Goal: Information Seeking & Learning: Learn about a topic

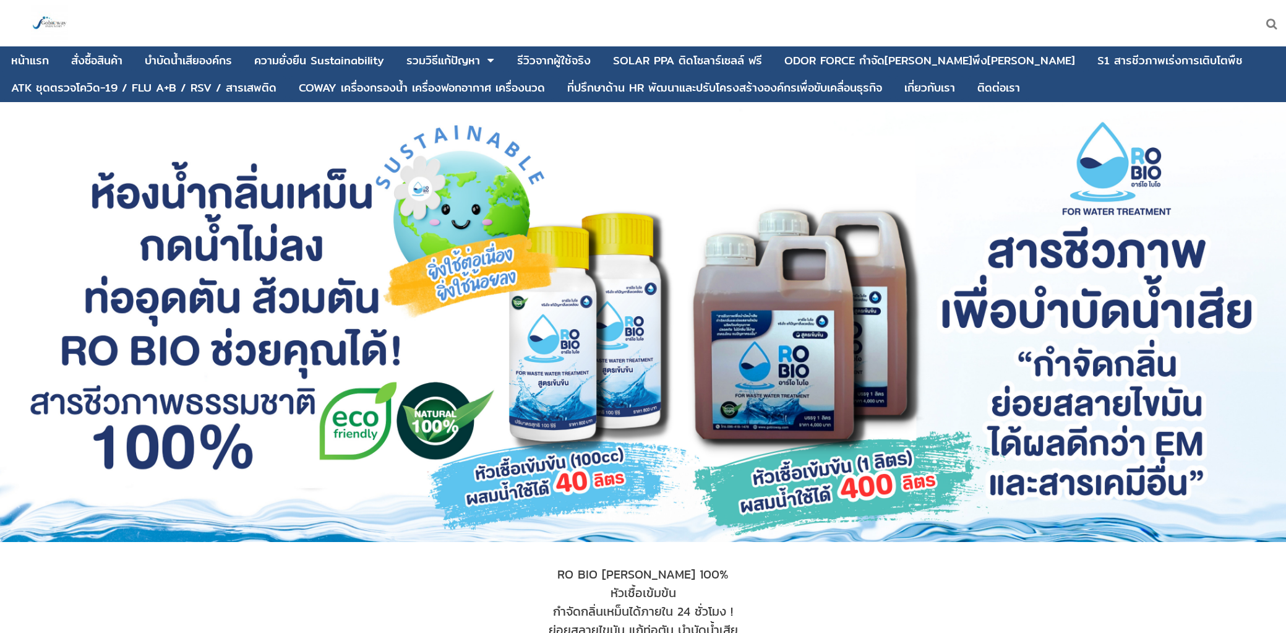
click at [771, 190] on div at bounding box center [643, 322] width 1286 height 440
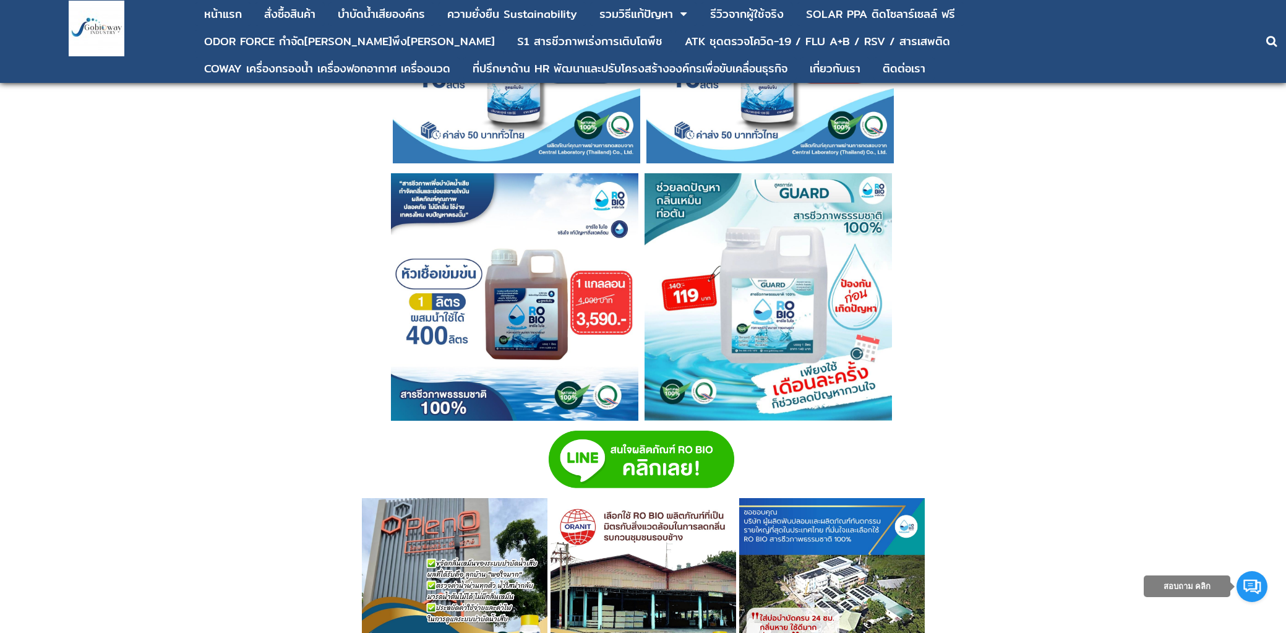
scroll to position [3790, 0]
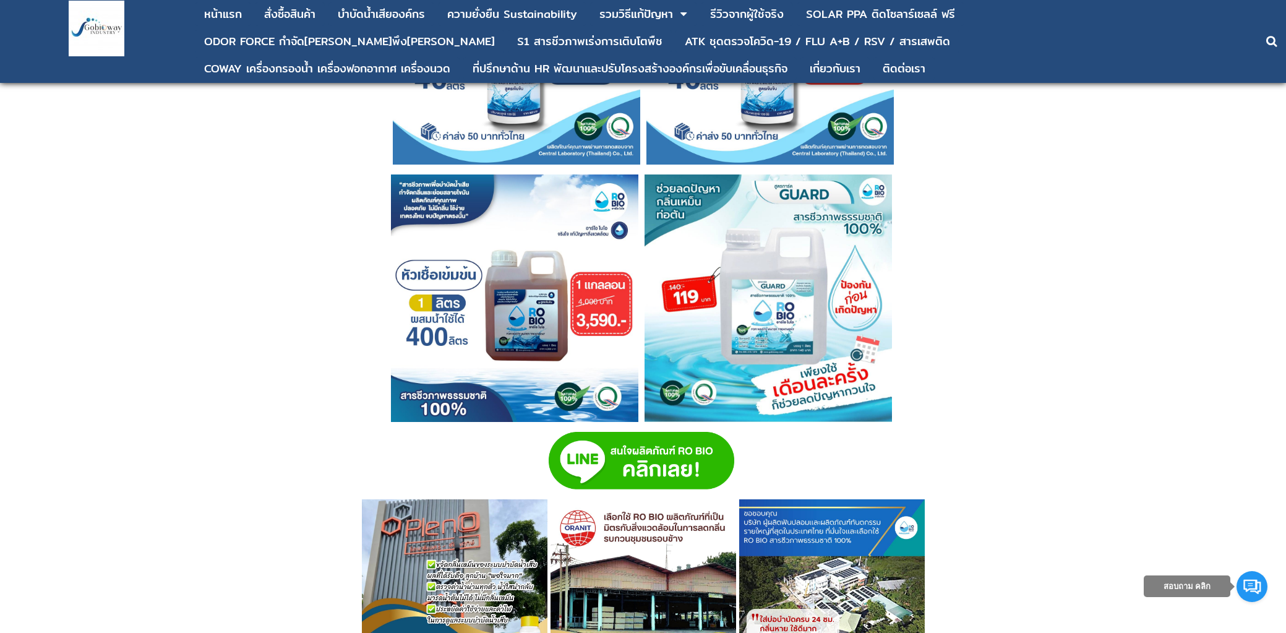
click at [794, 312] on img at bounding box center [768, 297] width 247 height 247
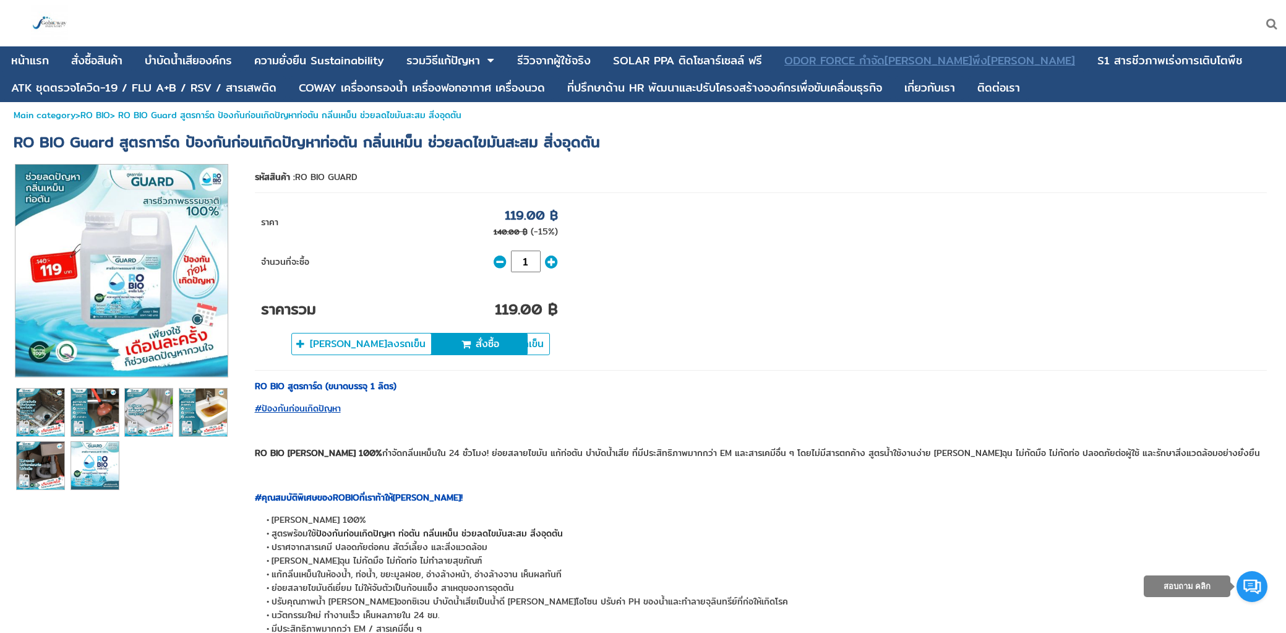
click at [852, 64] on div "ODOR FORCE กำจัด[PERSON_NAME]พึง[PERSON_NAME]" at bounding box center [929, 60] width 291 height 11
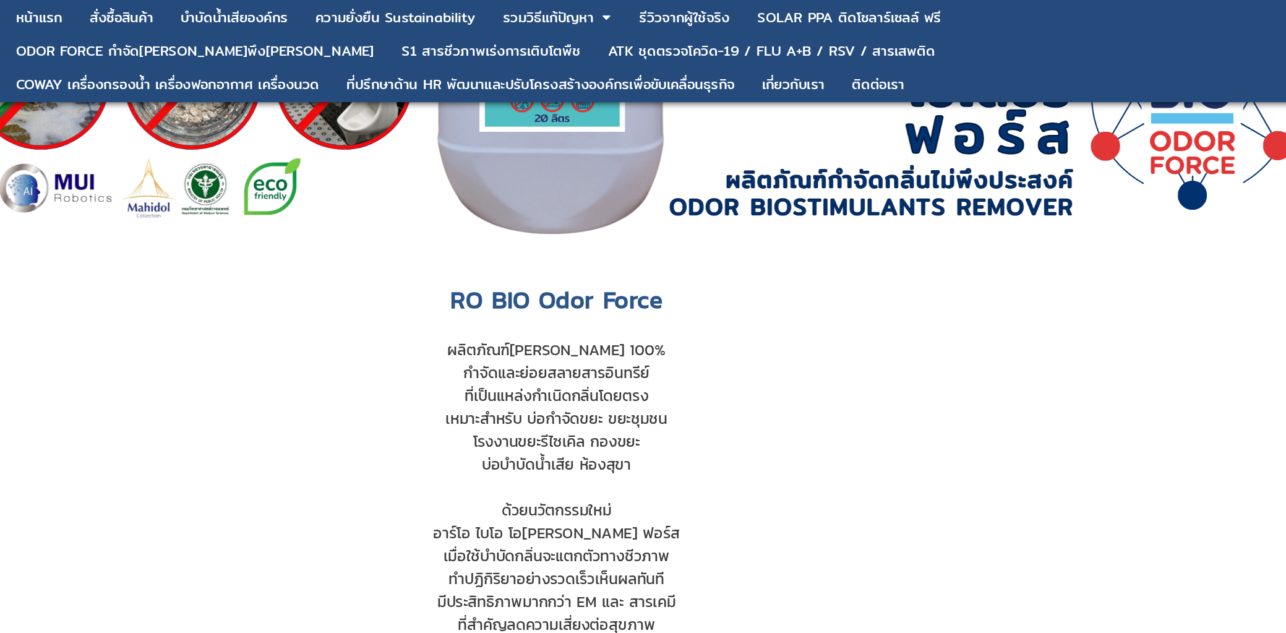
scroll to position [244, 0]
